Goal: Task Accomplishment & Management: Manage account settings

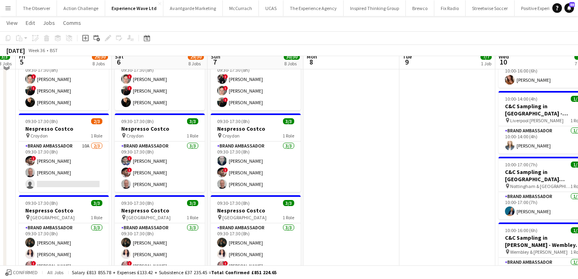
scroll to position [274, 0]
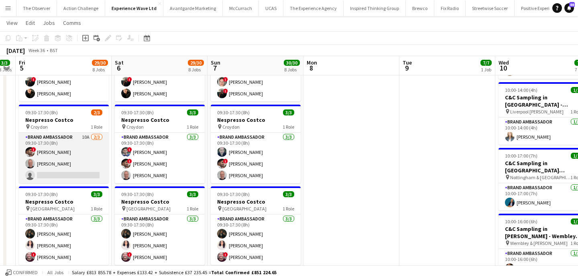
click at [77, 175] on app-card-role "Brand Ambassador 10A [DATE] 09:30-17:30 (8h) ! [PERSON_NAME] [PERSON_NAME] sing…" at bounding box center [64, 158] width 90 height 51
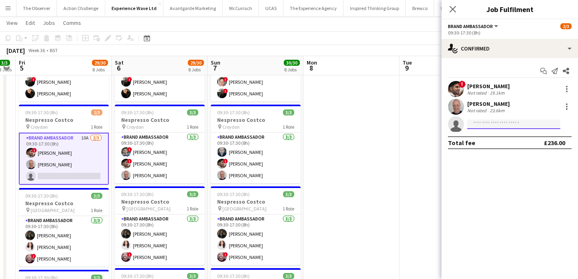
click at [475, 126] on input at bounding box center [513, 125] width 93 height 10
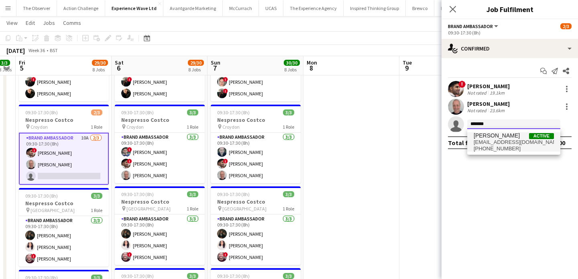
type input "*******"
click at [476, 141] on span "[EMAIL_ADDRESS][DOMAIN_NAME]" at bounding box center [513, 142] width 80 height 6
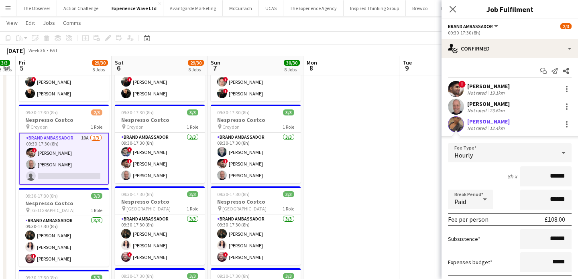
scroll to position [59, 0]
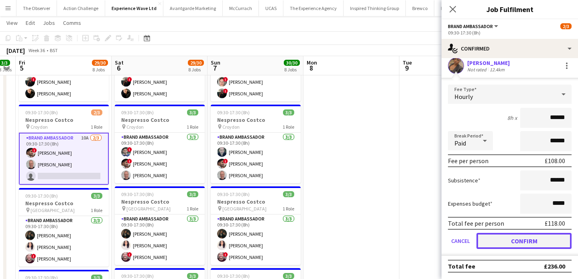
click at [512, 240] on button "Confirm" at bounding box center [523, 241] width 95 height 16
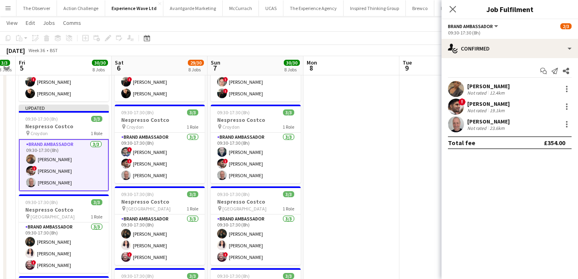
click at [393, 171] on app-date-cell at bounding box center [351, 173] width 96 height 715
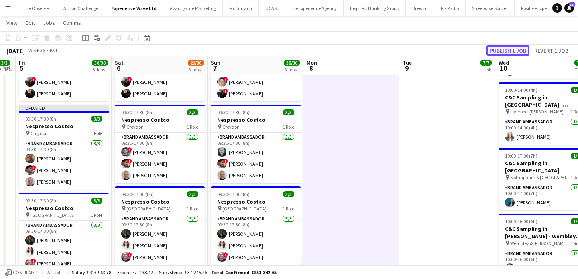
click at [525, 53] on button "Publish 1 job" at bounding box center [507, 50] width 43 height 10
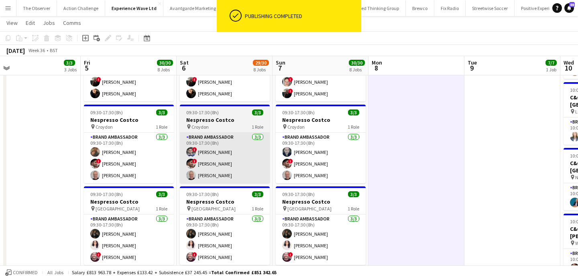
scroll to position [0, 203]
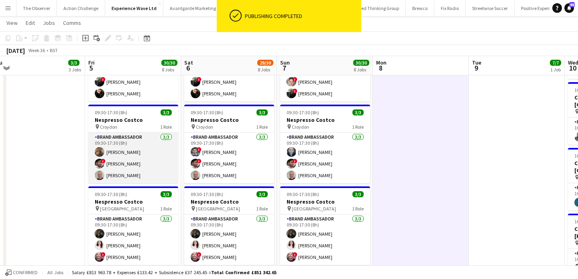
click at [175, 155] on app-card-role "Brand Ambassador [DATE] 09:30-17:30 (8h) [PERSON_NAME] ! [PERSON_NAME] [PERSON_…" at bounding box center [133, 158] width 90 height 51
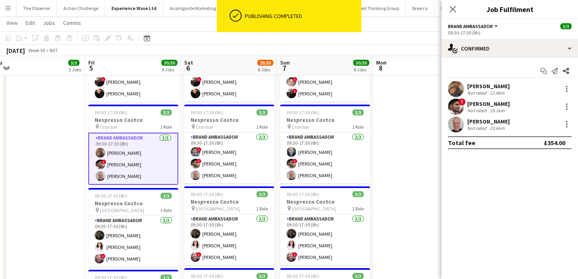
click at [459, 91] on app-user-avatar at bounding box center [456, 89] width 16 height 16
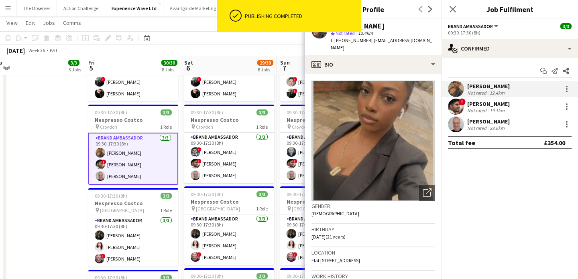
click at [402, 38] on span "| [EMAIL_ADDRESS][DOMAIN_NAME]" at bounding box center [382, 43] width 102 height 13
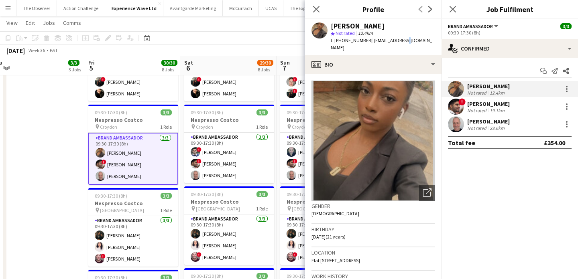
click at [402, 38] on span "| [EMAIL_ADDRESS][DOMAIN_NAME]" at bounding box center [382, 43] width 102 height 13
click at [405, 41] on span "| [EMAIL_ADDRESS][DOMAIN_NAME]" at bounding box center [382, 43] width 102 height 13
drag, startPoint x: 429, startPoint y: 42, endPoint x: 327, endPoint y: 43, distance: 101.5
click at [327, 43] on div "[PERSON_NAME] star Not rated 12.4km t. [PHONE_NUMBER] | [EMAIL_ADDRESS][DOMAIN_…" at bounding box center [373, 37] width 136 height 36
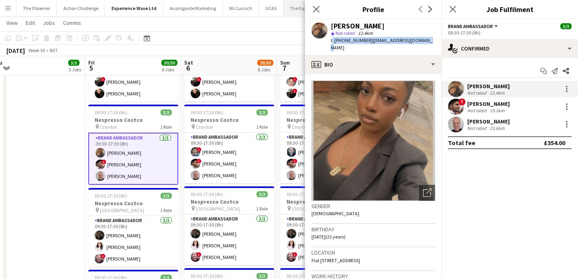
copy div "t. [PHONE_NUMBER] | [EMAIL_ADDRESS][DOMAIN_NAME]"
click at [29, 170] on app-date-cell "05:00-06:00 (1h) 1/1 [GEOGRAPHIC_DATA] pin [GEOGRAPHIC_DATA] 1 Role Events (Eve…" at bounding box center [37, 173] width 96 height 715
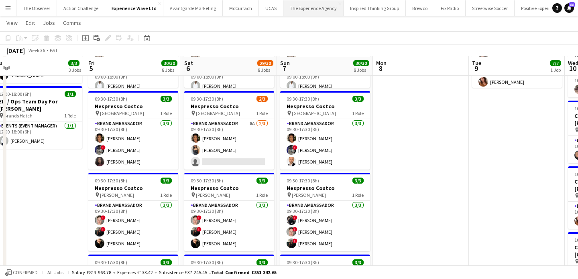
scroll to position [0, 0]
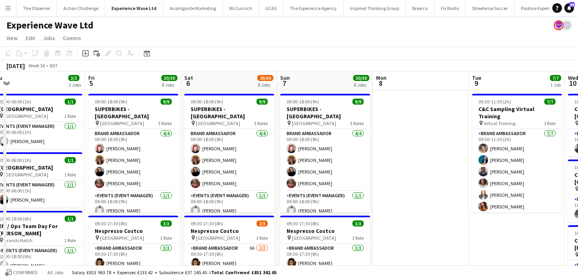
click at [10, 12] on button "Menu" at bounding box center [8, 8] width 16 height 16
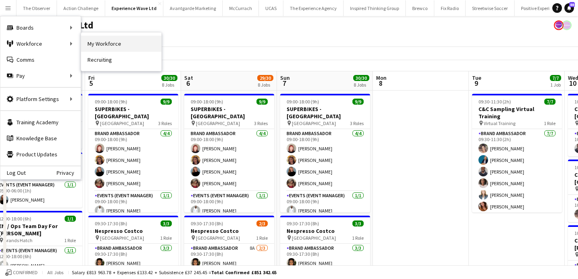
click at [91, 48] on link "My Workforce" at bounding box center [121, 44] width 80 height 16
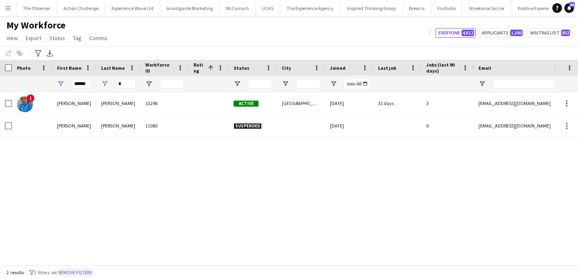
click at [69, 274] on button "Remove filters" at bounding box center [75, 272] width 37 height 9
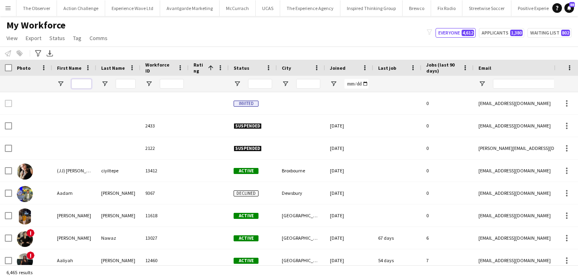
click at [79, 86] on input "First Name Filter Input" at bounding box center [81, 84] width 20 height 10
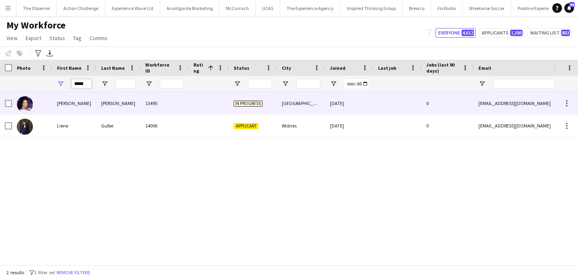
type input "*****"
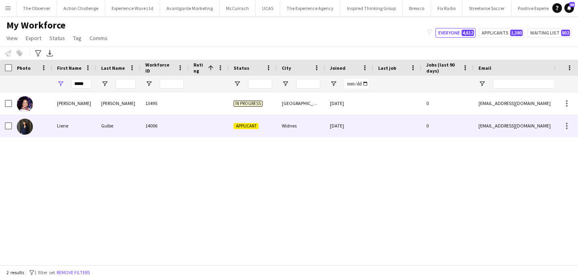
click at [119, 125] on div "Gulbe" at bounding box center [118, 126] width 44 height 22
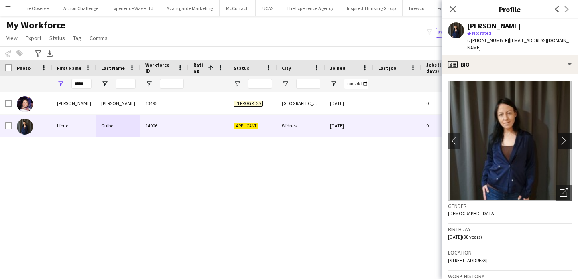
click at [567, 141] on app-icon "chevron-right" at bounding box center [565, 140] width 12 height 8
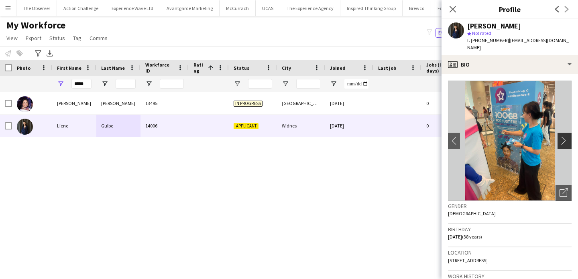
click at [567, 141] on app-icon "chevron-right" at bounding box center [565, 140] width 12 height 8
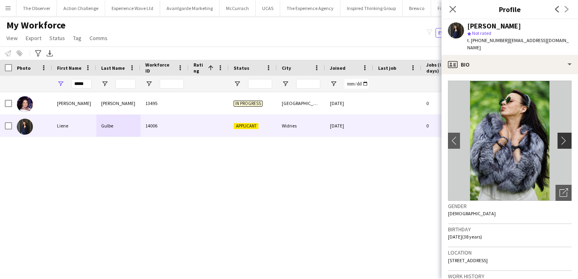
click at [567, 141] on app-icon "chevron-right" at bounding box center [565, 140] width 12 height 8
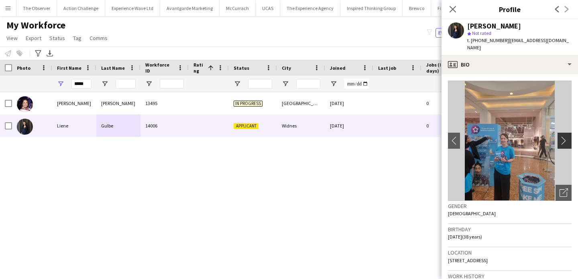
click at [567, 141] on app-icon "chevron-right" at bounding box center [565, 140] width 12 height 8
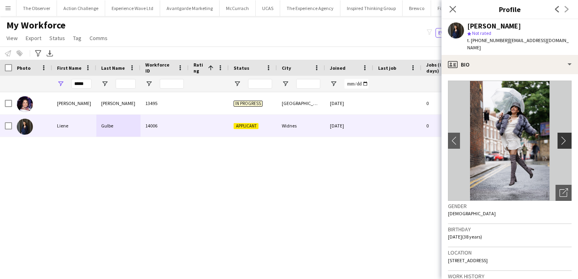
click at [567, 141] on app-icon "chevron-right" at bounding box center [565, 140] width 12 height 8
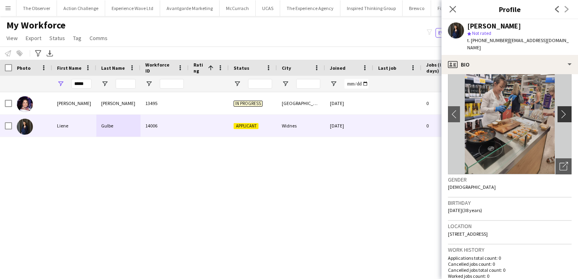
scroll to position [26, 0]
click at [566, 123] on img at bounding box center [510, 114] width 124 height 120
click at [567, 114] on app-icon "chevron-right" at bounding box center [565, 114] width 12 height 8
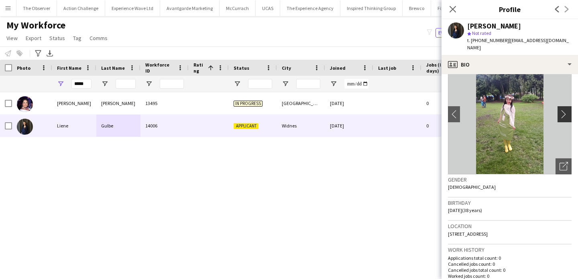
click at [567, 114] on app-icon "chevron-right" at bounding box center [565, 114] width 12 height 8
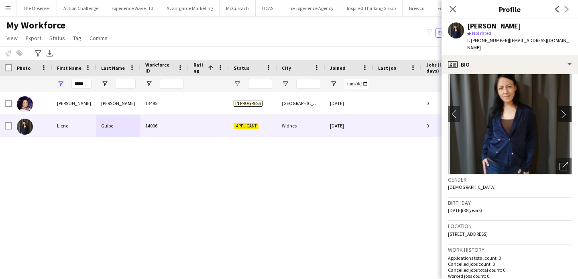
click at [567, 114] on app-icon "chevron-right" at bounding box center [565, 114] width 12 height 8
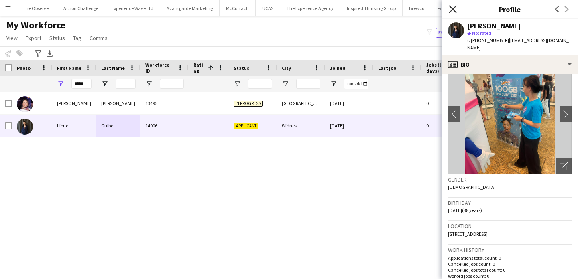
click at [449, 11] on icon "Close pop-in" at bounding box center [453, 9] width 8 height 8
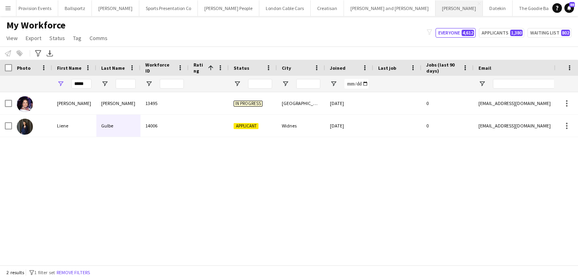
scroll to position [0, 646]
click at [388, 13] on button "Datekin Close" at bounding box center [403, 8] width 30 height 16
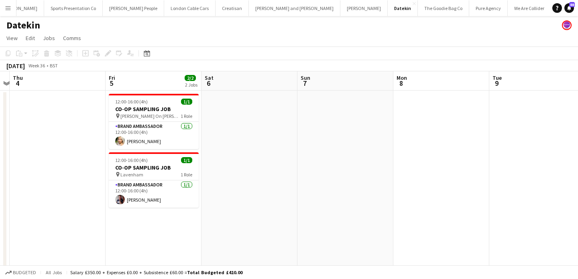
click at [3, 7] on button "Menu" at bounding box center [8, 8] width 16 height 16
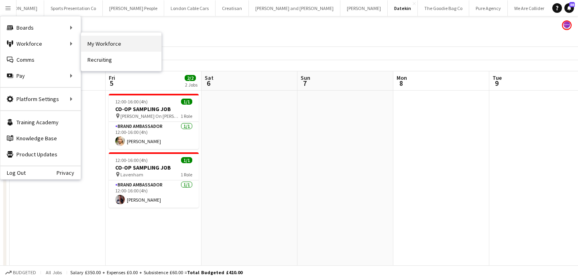
click at [85, 49] on link "My Workforce" at bounding box center [121, 44] width 80 height 16
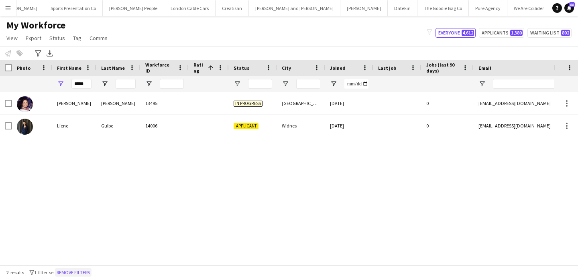
click at [70, 272] on button "Remove filters" at bounding box center [73, 272] width 37 height 9
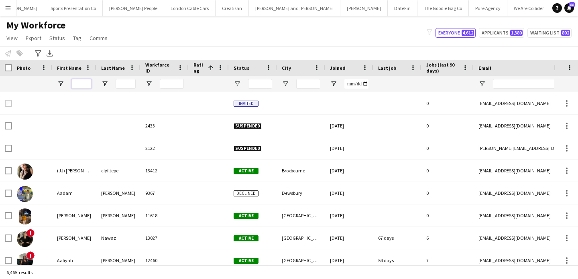
click at [83, 84] on input "First Name Filter Input" at bounding box center [81, 84] width 20 height 10
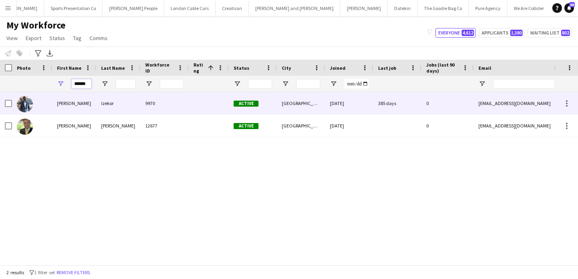
type input "******"
click at [96, 114] on div "Izekor" at bounding box center [118, 103] width 44 height 22
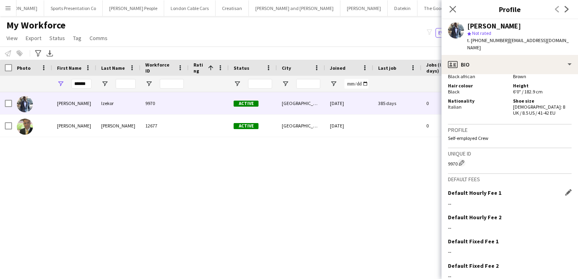
scroll to position [476, 0]
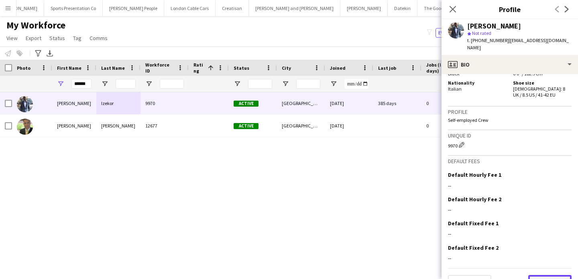
click at [540, 275] on button "Next" at bounding box center [549, 283] width 43 height 16
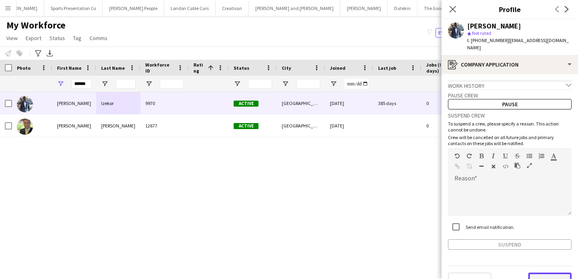
click at [542, 273] on button "Next" at bounding box center [549, 281] width 43 height 16
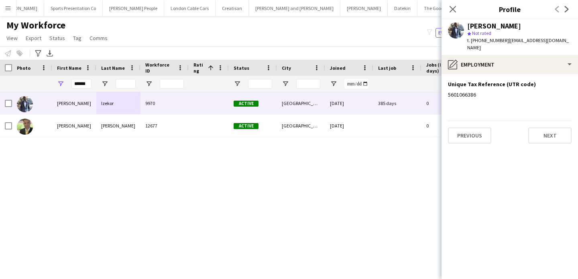
click at [558, 148] on app-section-data-types "Unique Tax Reference (UTR code) Edit this field 5601066386 Previous Next" at bounding box center [509, 176] width 136 height 205
click at [558, 132] on button "Next" at bounding box center [549, 136] width 43 height 16
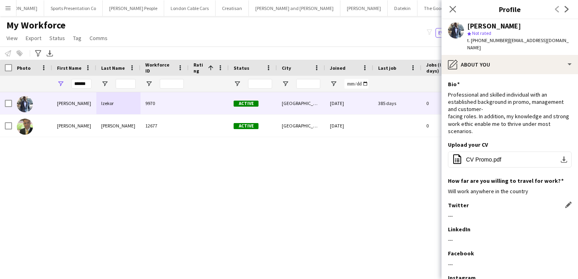
scroll to position [57, 0]
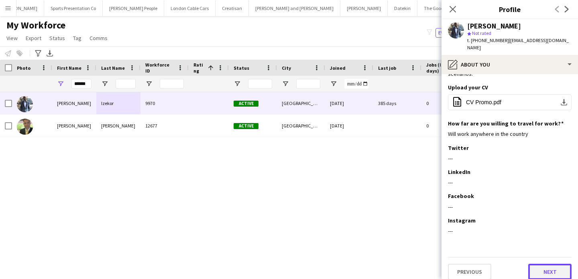
click at [545, 264] on button "Next" at bounding box center [549, 272] width 43 height 16
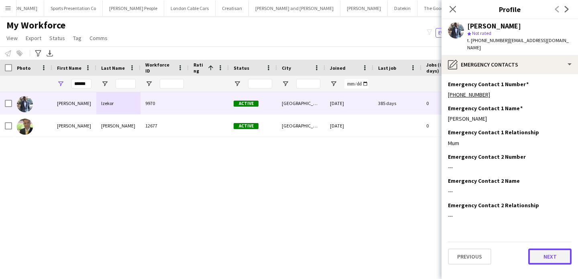
click at [546, 249] on button "Next" at bounding box center [549, 257] width 43 height 16
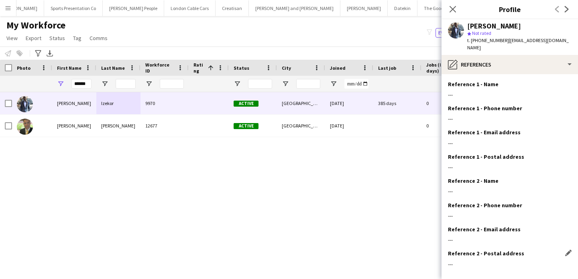
scroll to position [33, 0]
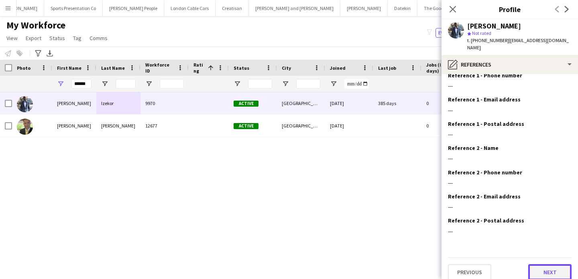
click at [543, 270] on button "Next" at bounding box center [549, 272] width 43 height 16
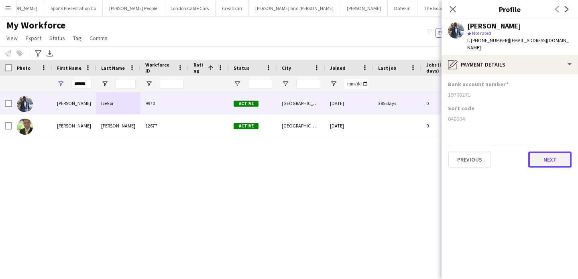
click at [562, 152] on button "Next" at bounding box center [549, 160] width 43 height 16
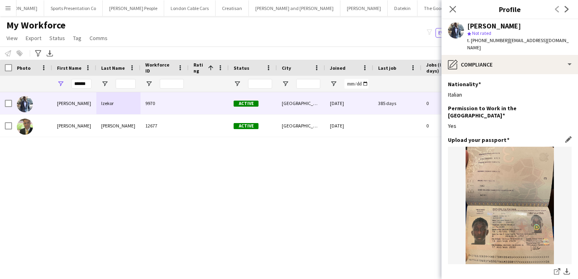
scroll to position [140, 0]
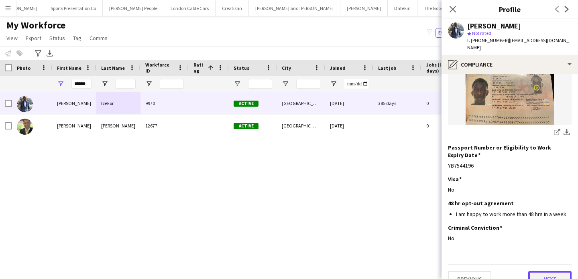
click at [535, 271] on button "Next" at bounding box center [549, 279] width 43 height 16
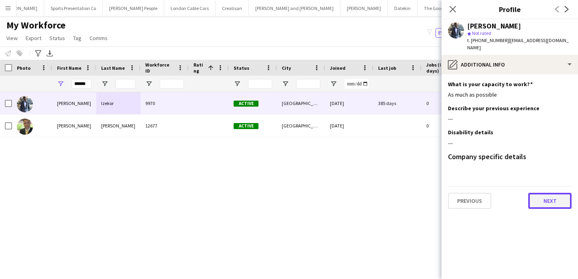
click at [546, 196] on button "Next" at bounding box center [549, 201] width 43 height 16
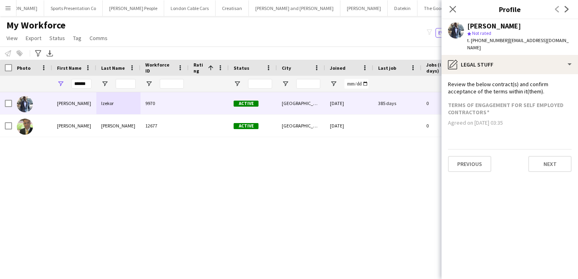
click at [548, 169] on app-section-data-types "Review the below contract(s) and confirm acceptance of the terms within it(them…" at bounding box center [509, 176] width 136 height 205
click at [549, 156] on button "Next" at bounding box center [549, 164] width 43 height 16
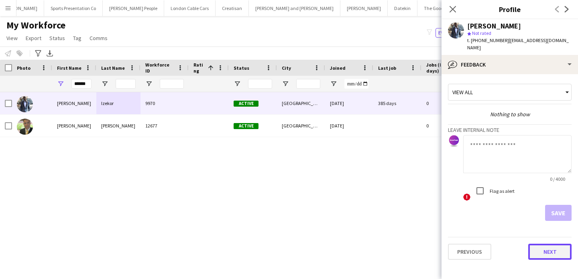
click at [530, 244] on button "Next" at bounding box center [549, 252] width 43 height 16
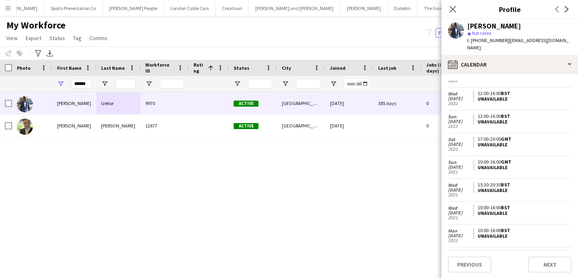
scroll to position [1459, 0]
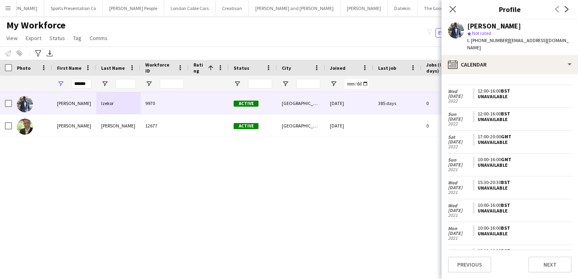
click at [5, 6] on app-icon "Menu" at bounding box center [8, 8] width 6 height 6
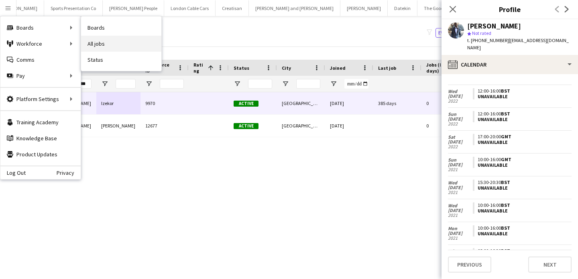
click at [101, 39] on link "All jobs" at bounding box center [121, 44] width 80 height 16
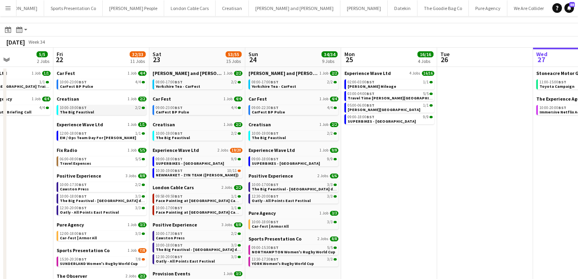
scroll to position [15, 0]
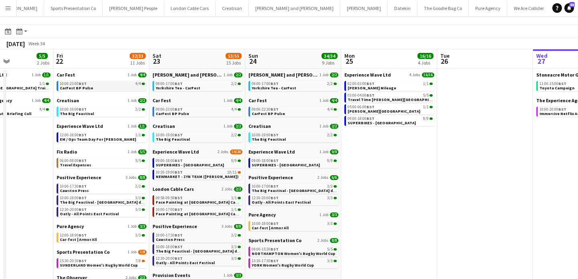
click at [113, 87] on link "10:00-23:00 BST 4/4 CarFest BP Pulse" at bounding box center [102, 85] width 85 height 9
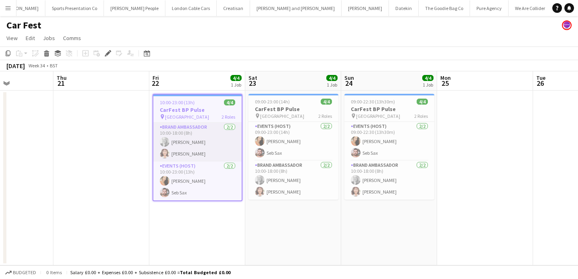
scroll to position [0, 339]
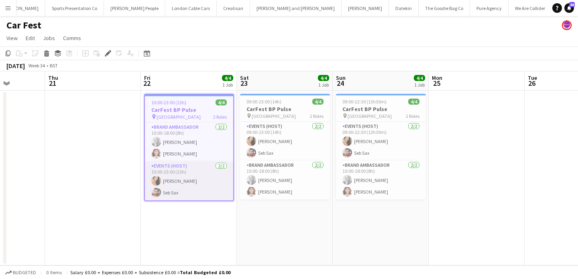
click at [194, 189] on app-card-role "Events (Host) 2/2 10:00-23:00 (13h) Charlotte Barnes Seb Sax" at bounding box center [189, 181] width 88 height 39
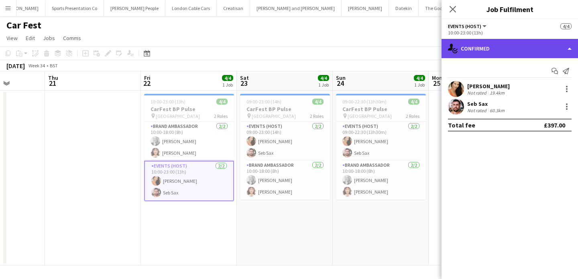
click at [491, 55] on div "single-neutral-actions-check-2 Confirmed" at bounding box center [509, 48] width 136 height 19
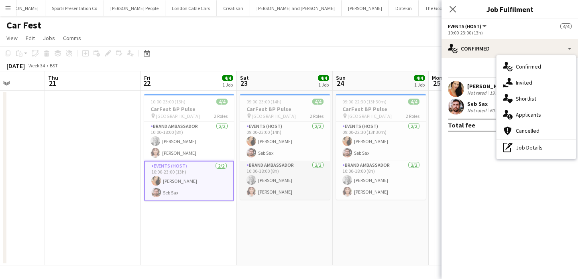
click at [296, 184] on app-card-role "Brand Ambassador 2/2 10:00-18:00 (8h) Elizabeth Norton Cecilia Norton" at bounding box center [285, 180] width 90 height 39
